Goal: Transaction & Acquisition: Download file/media

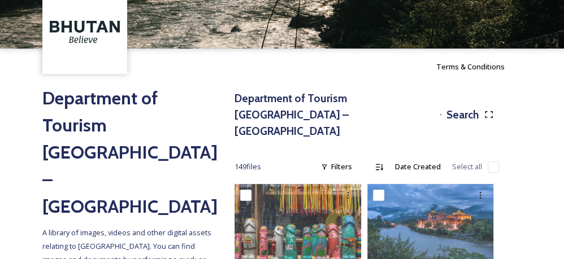
scroll to position [57, 0]
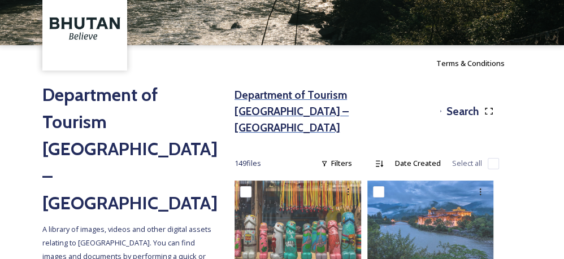
click at [329, 96] on h3 "Department of Tourism [GEOGRAPHIC_DATA] – [GEOGRAPHIC_DATA]" at bounding box center [335, 111] width 201 height 49
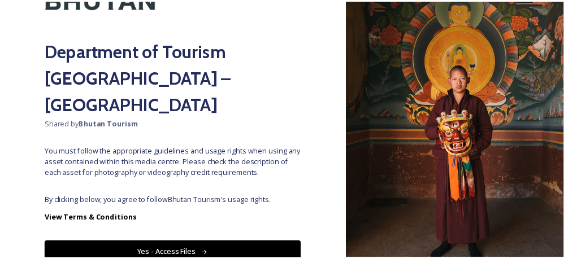
scroll to position [80, 0]
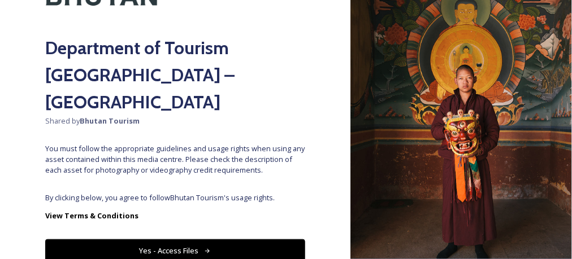
click at [236, 240] on button "Yes - Access Files" at bounding box center [175, 251] width 260 height 23
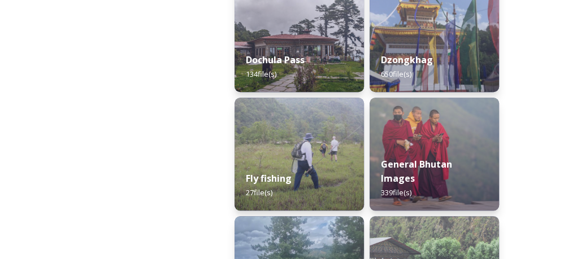
scroll to position [718, 0]
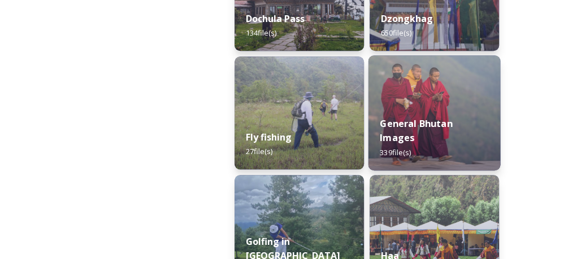
click at [442, 115] on img at bounding box center [435, 112] width 132 height 115
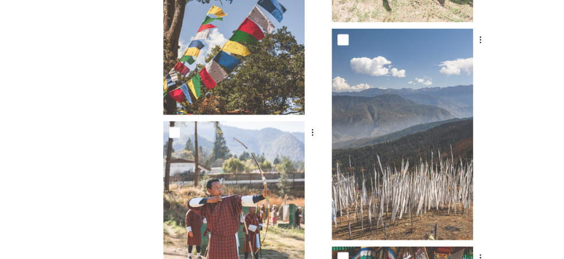
scroll to position [4060, 0]
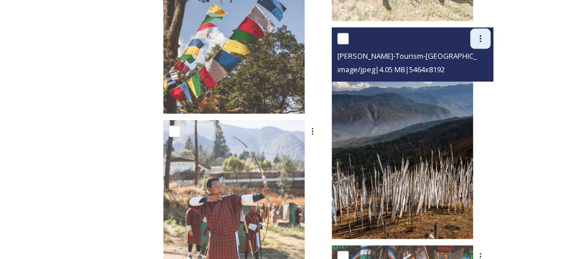
click at [484, 40] on icon at bounding box center [480, 38] width 9 height 9
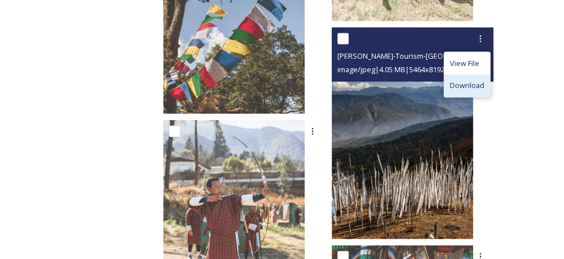
click at [460, 85] on span "Download" at bounding box center [467, 85] width 34 height 11
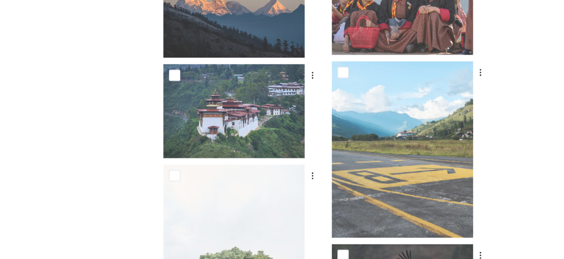
scroll to position [6354, 0]
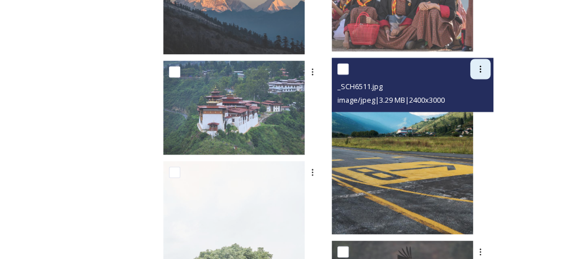
click at [483, 73] on div at bounding box center [480, 69] width 20 height 20
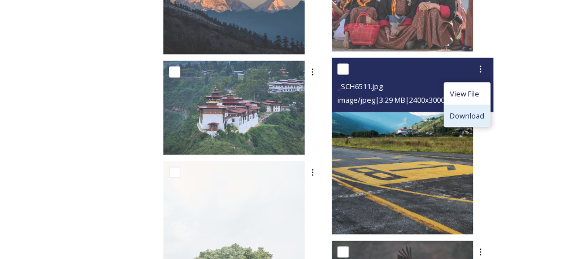
click at [462, 118] on span "Download" at bounding box center [467, 116] width 34 height 11
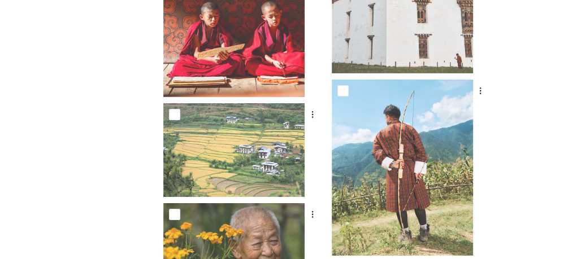
scroll to position [9790, 0]
